Goal: Check status: Check status

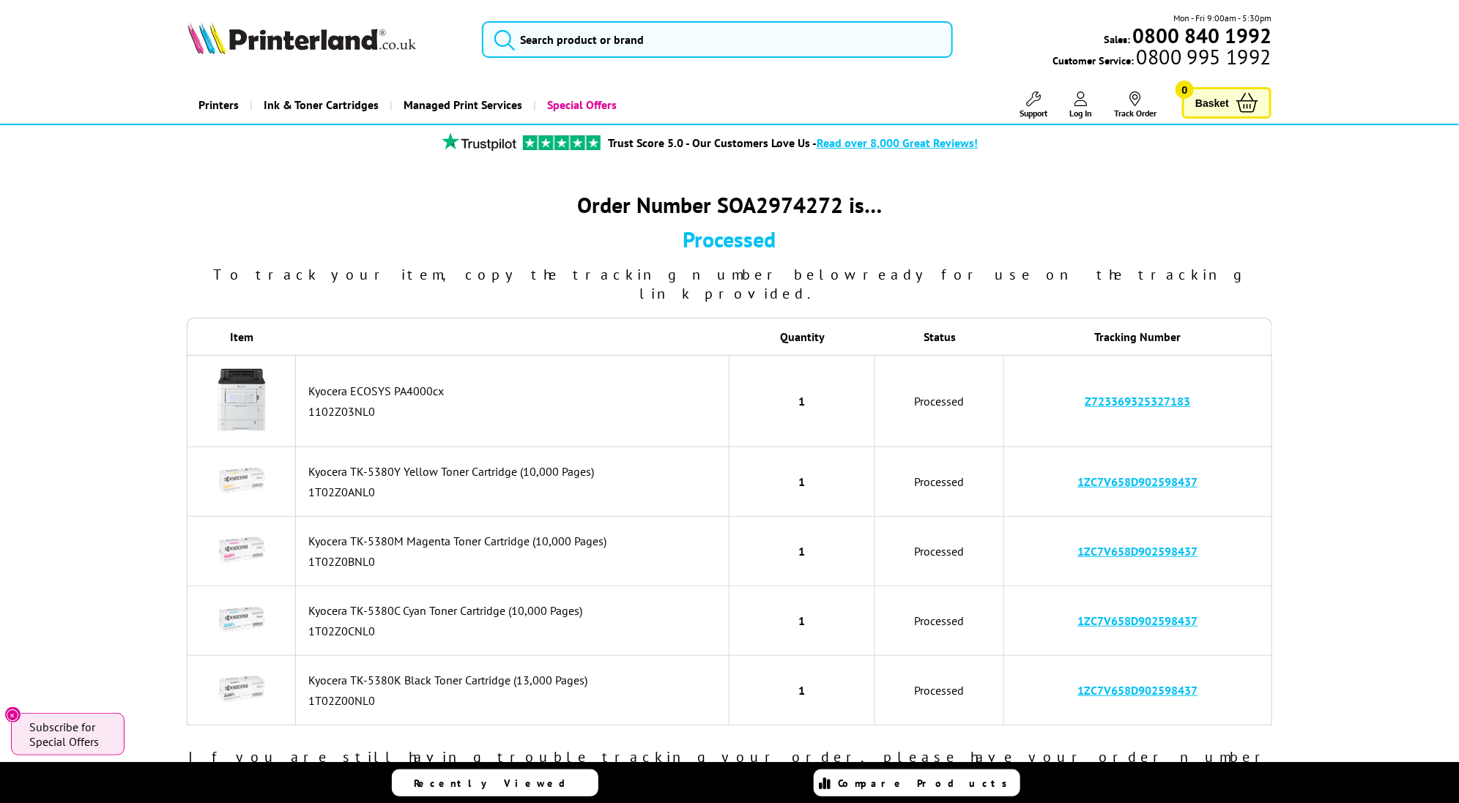
click at [1106, 394] on link "Z723369325327183" at bounding box center [1136, 401] width 105 height 15
drag, startPoint x: 1199, startPoint y: 378, endPoint x: 1084, endPoint y: 378, distance: 115.0
click at [1084, 378] on td "Z723369325327183" at bounding box center [1137, 401] width 267 height 92
copy link "Z723369325327183"
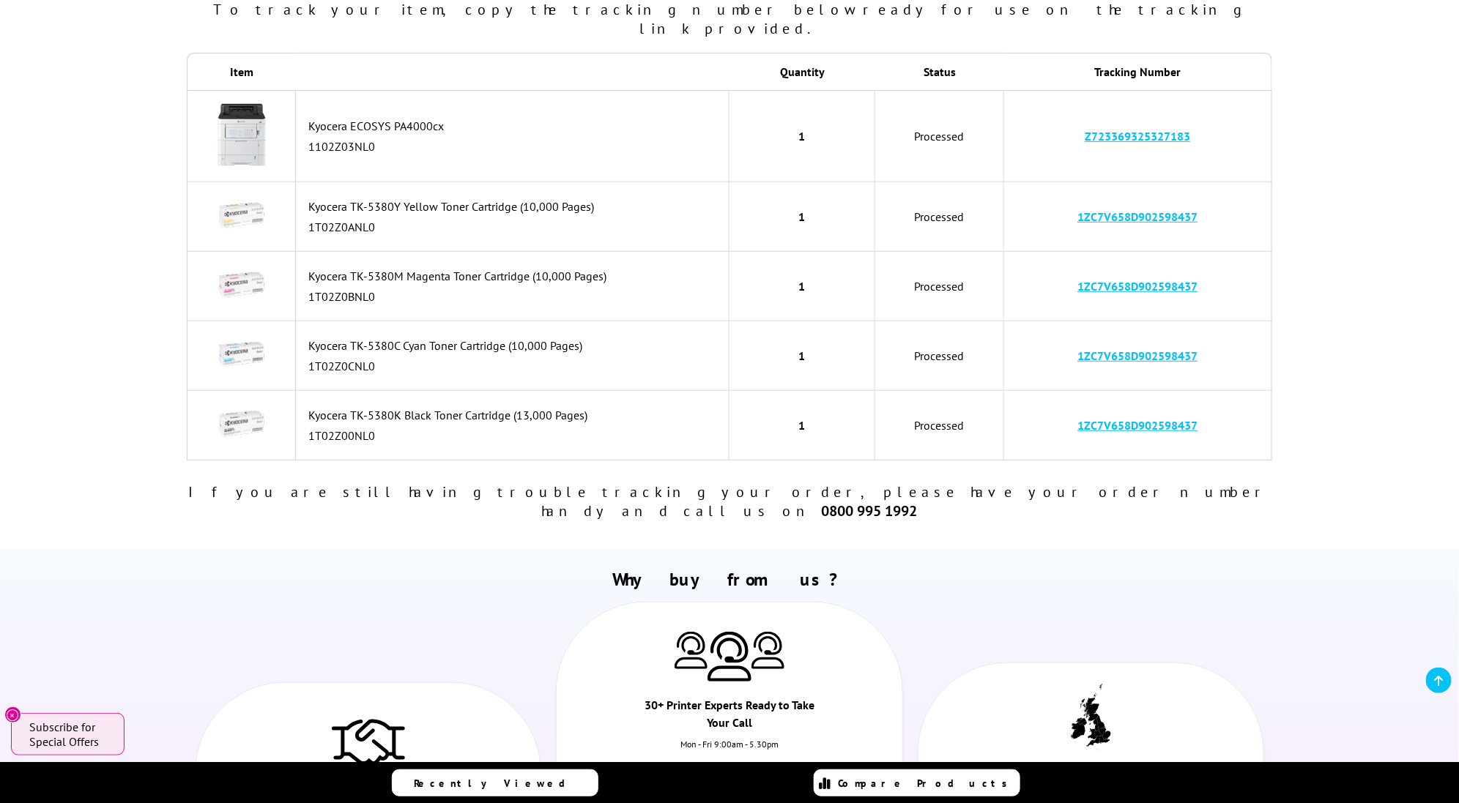
scroll to position [513, 0]
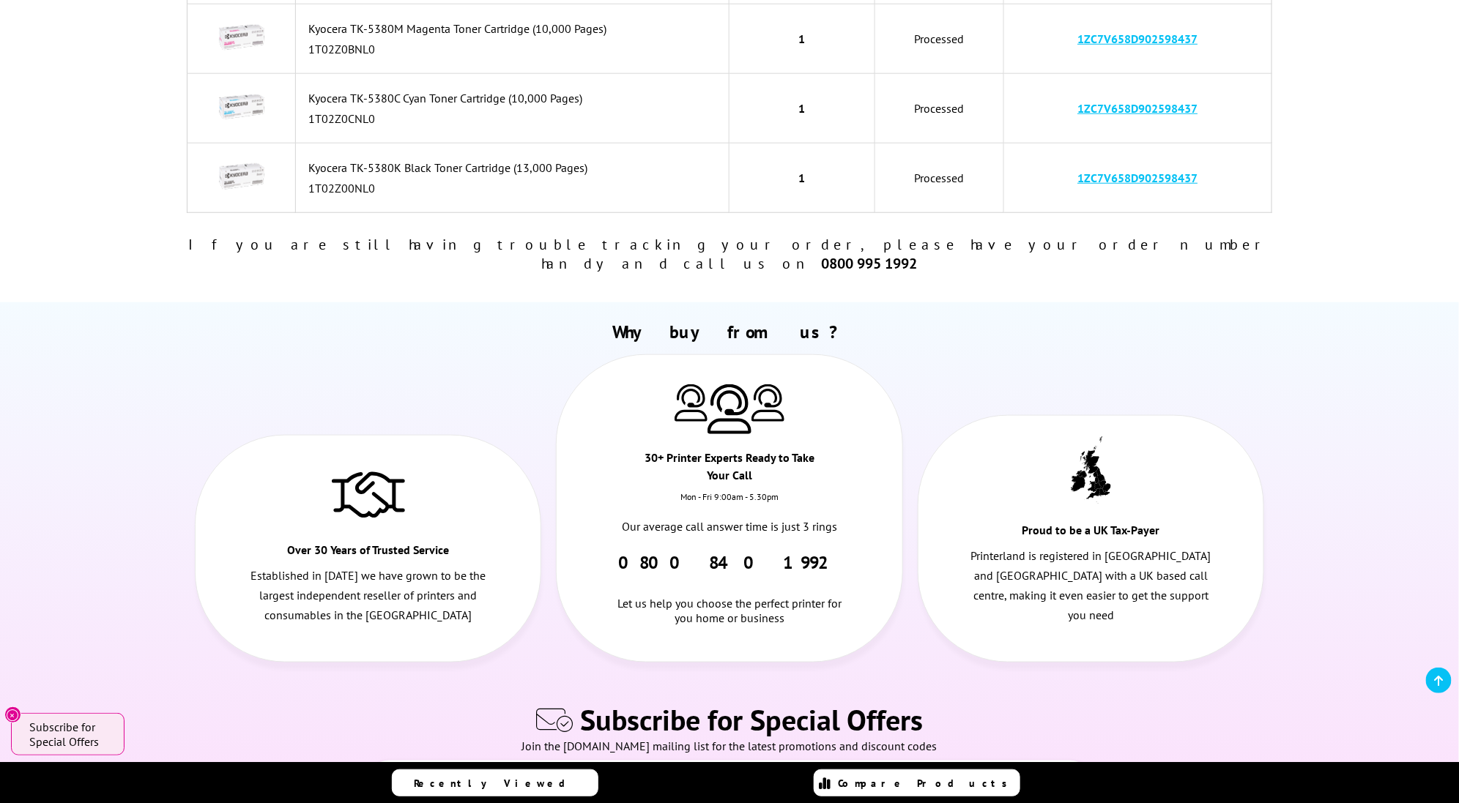
click at [1105, 171] on link "1ZC7V658D902598437" at bounding box center [1137, 178] width 120 height 15
drag, startPoint x: 1202, startPoint y: 154, endPoint x: 1076, endPoint y: 167, distance: 127.3
click at [1076, 167] on td "1ZC7V658D902598437" at bounding box center [1137, 179] width 267 height 70
copy link "1ZC7V658D902598437"
